Goal: Find specific page/section: Find specific page/section

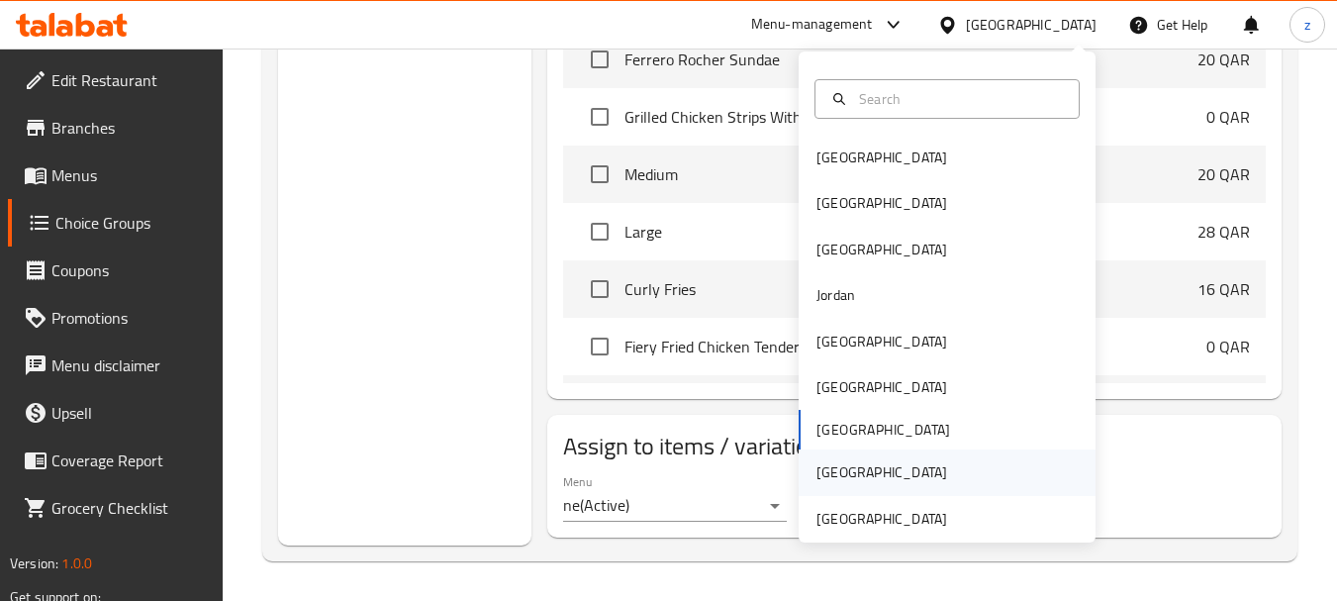
scroll to position [11, 0]
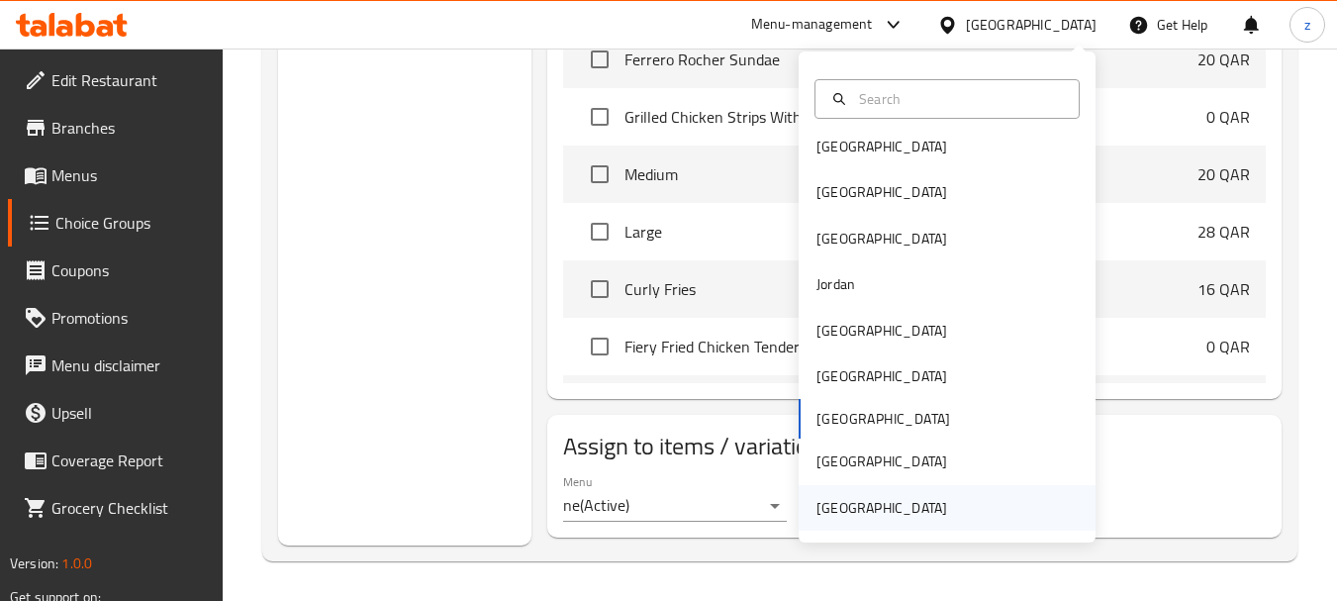
click at [897, 509] on div "[GEOGRAPHIC_DATA]" at bounding box center [881, 508] width 131 height 22
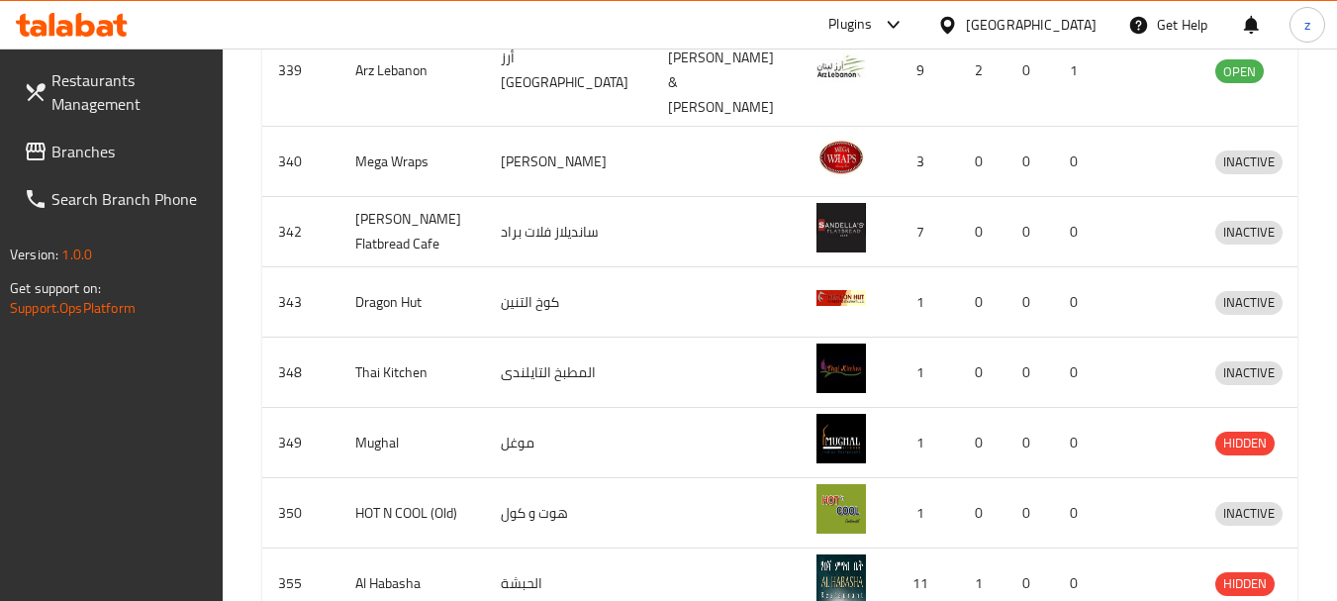
scroll to position [403, 0]
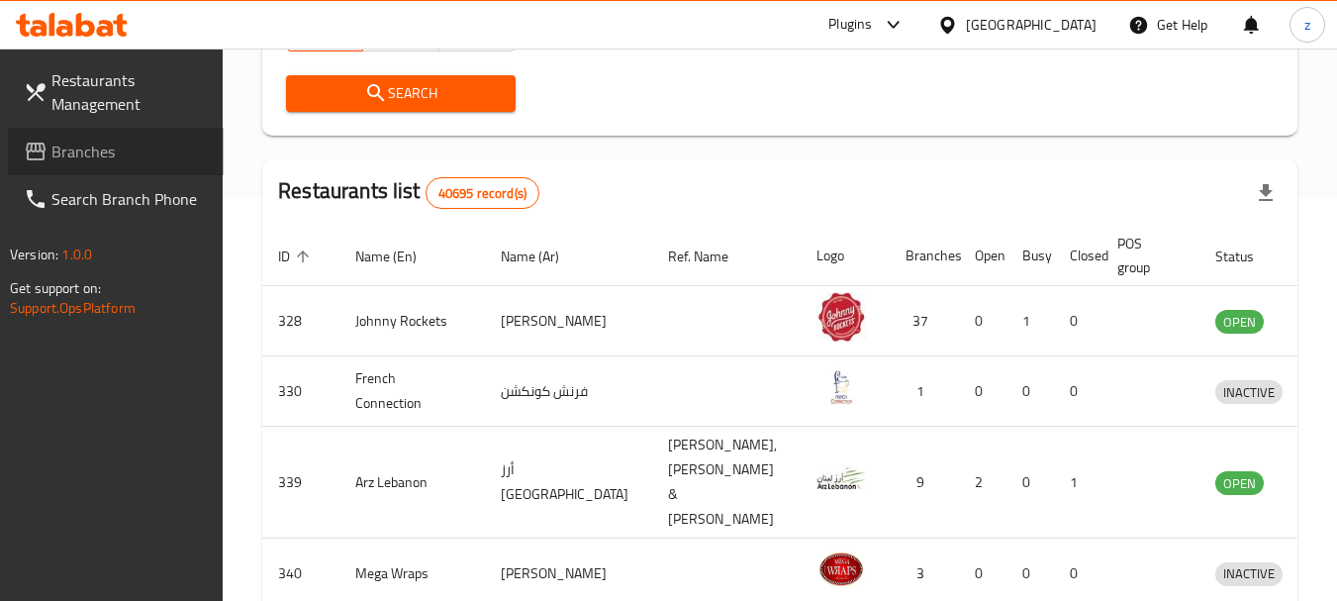
click at [108, 151] on span "Branches" at bounding box center [129, 152] width 156 height 24
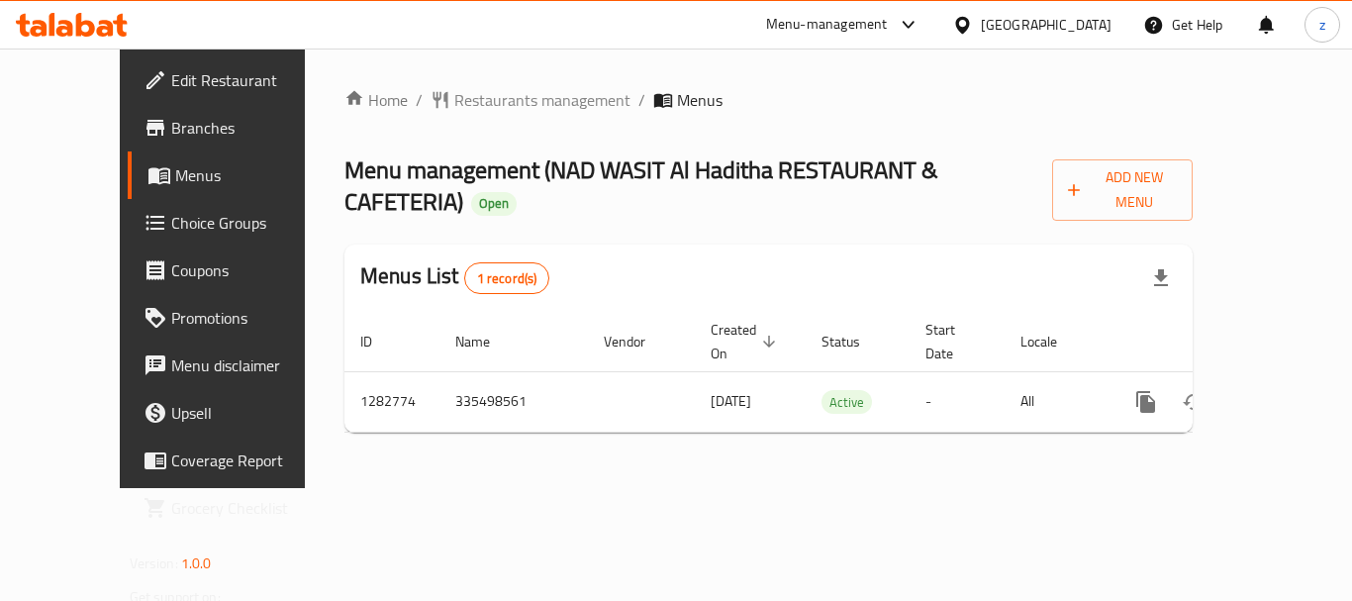
click at [171, 232] on span "Choice Groups" at bounding box center [250, 223] width 158 height 24
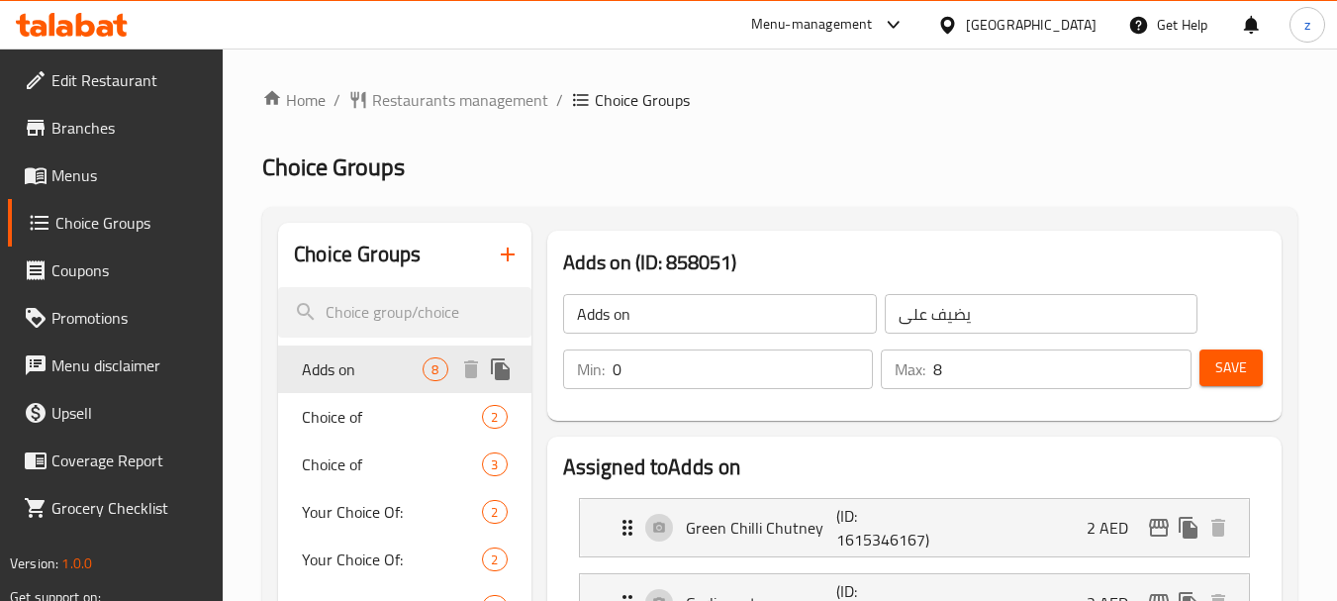
click at [370, 376] on span "Adds on" at bounding box center [362, 369] width 121 height 24
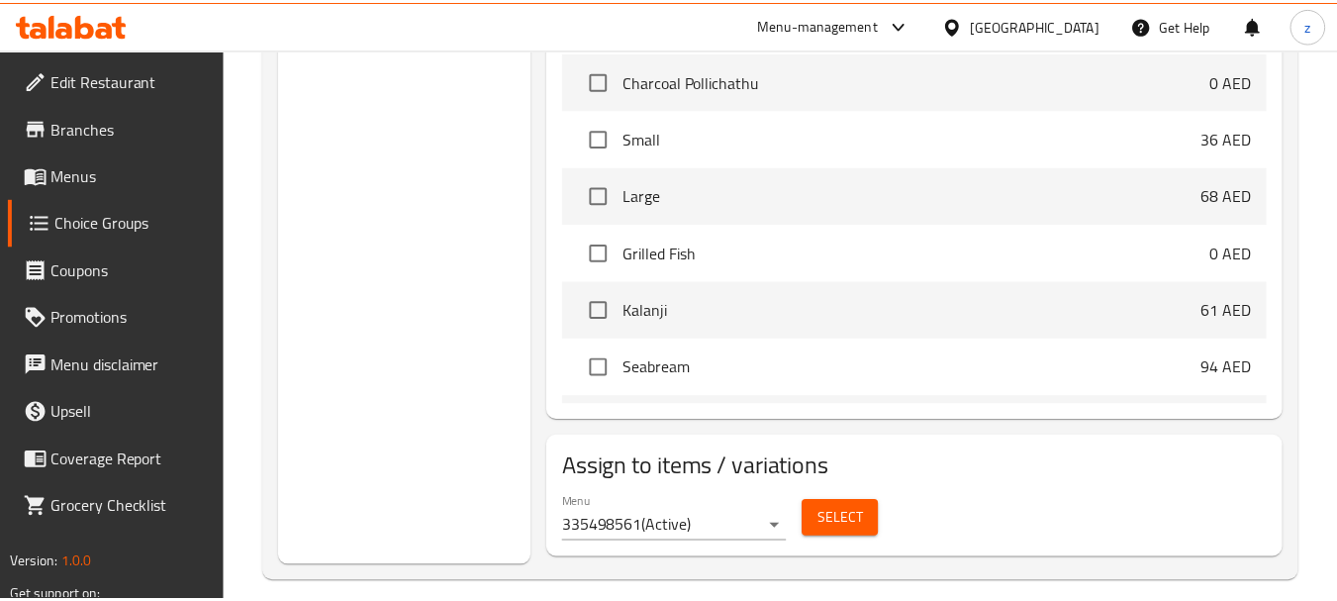
scroll to position [1227, 0]
